Goal: Find specific page/section: Find specific page/section

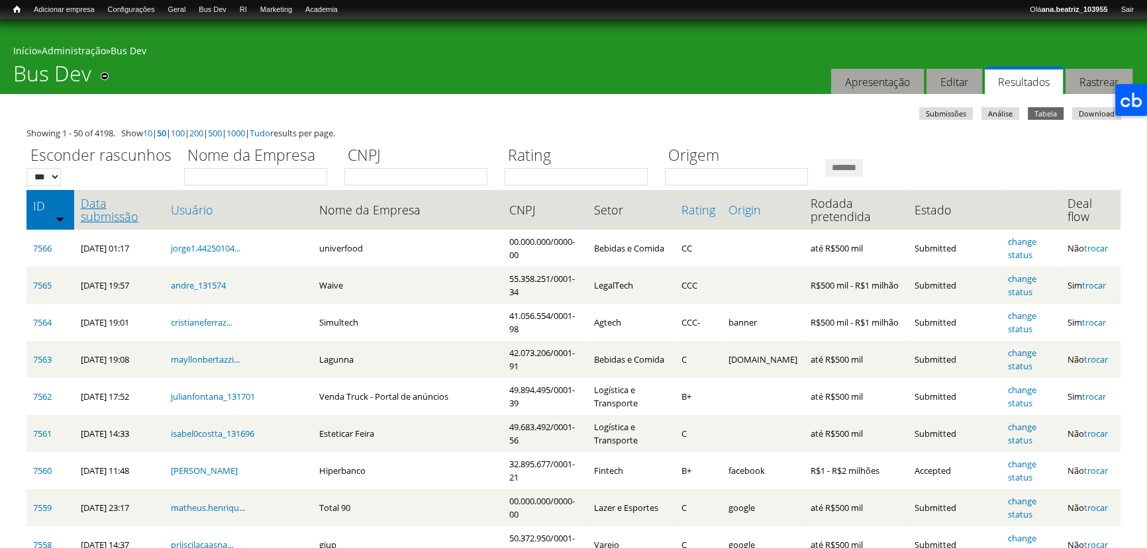
drag, startPoint x: 0, startPoint y: 0, endPoint x: 130, endPoint y: 204, distance: 241.7
click at [130, 204] on link "Data submissão" at bounding box center [119, 210] width 77 height 26
